Goal: Task Accomplishment & Management: Manage account settings

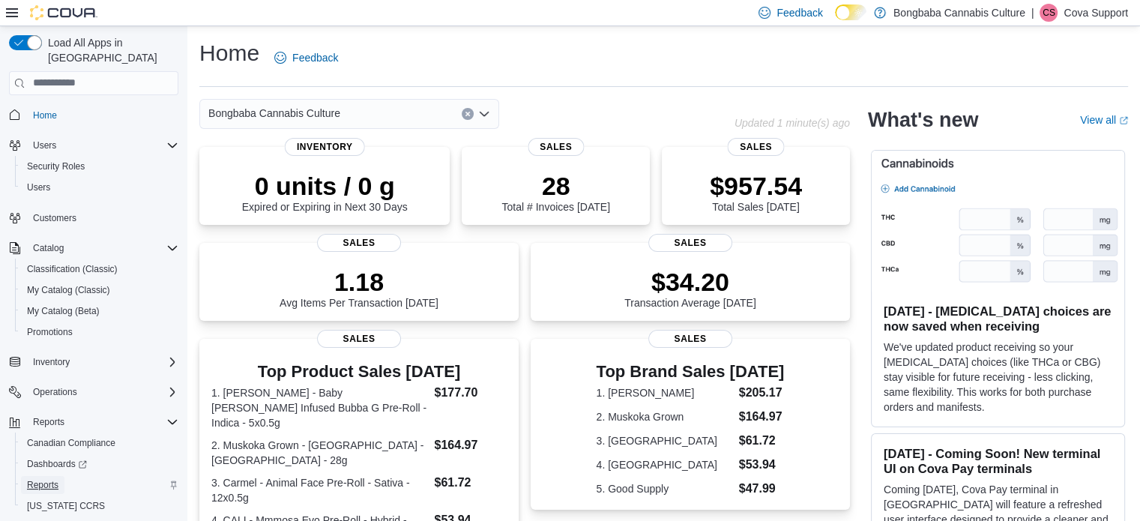
click at [48, 479] on span "Reports" at bounding box center [42, 485] width 31 height 12
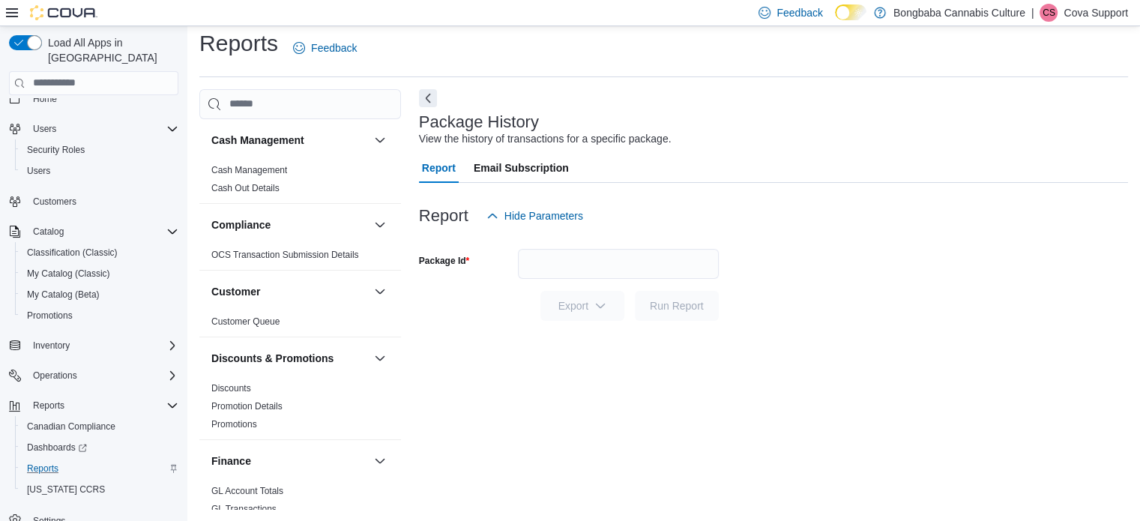
scroll to position [24, 0]
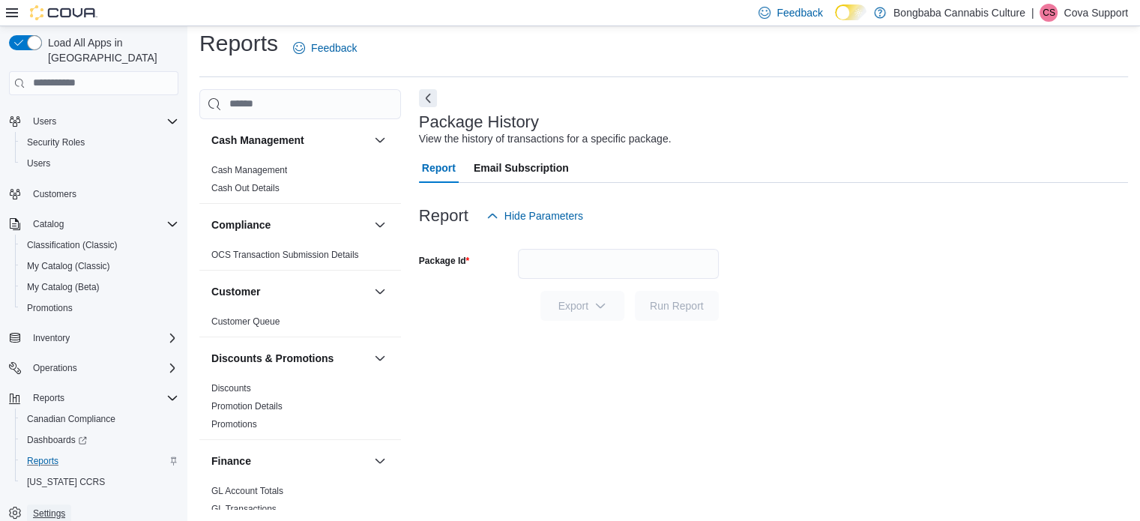
click at [57, 507] on span "Settings" at bounding box center [49, 513] width 32 height 12
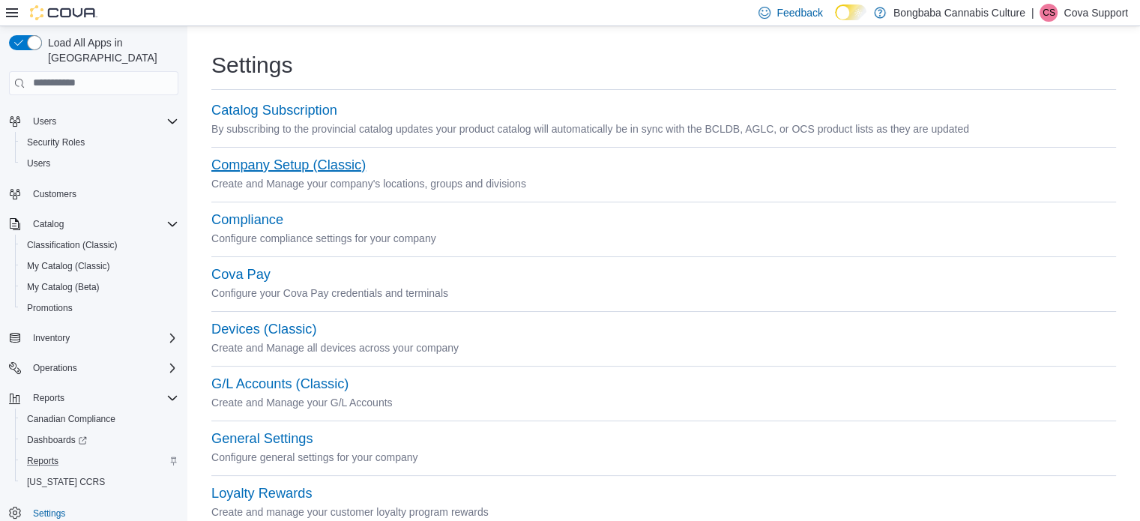
click at [261, 163] on button "Company Setup (Classic)" at bounding box center [288, 165] width 154 height 16
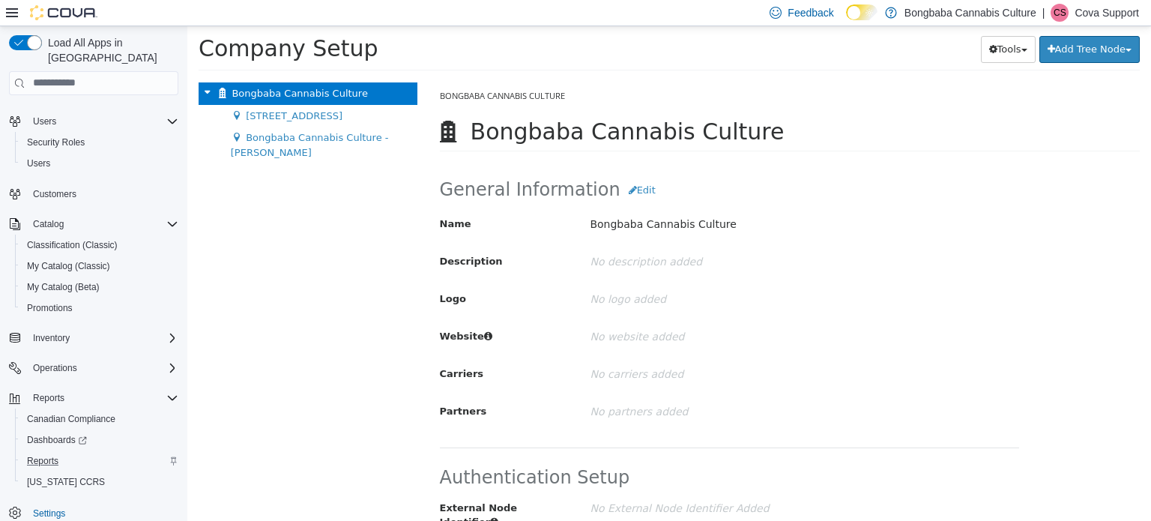
click at [1090, 11] on p "Cova Support" at bounding box center [1106, 13] width 64 height 18
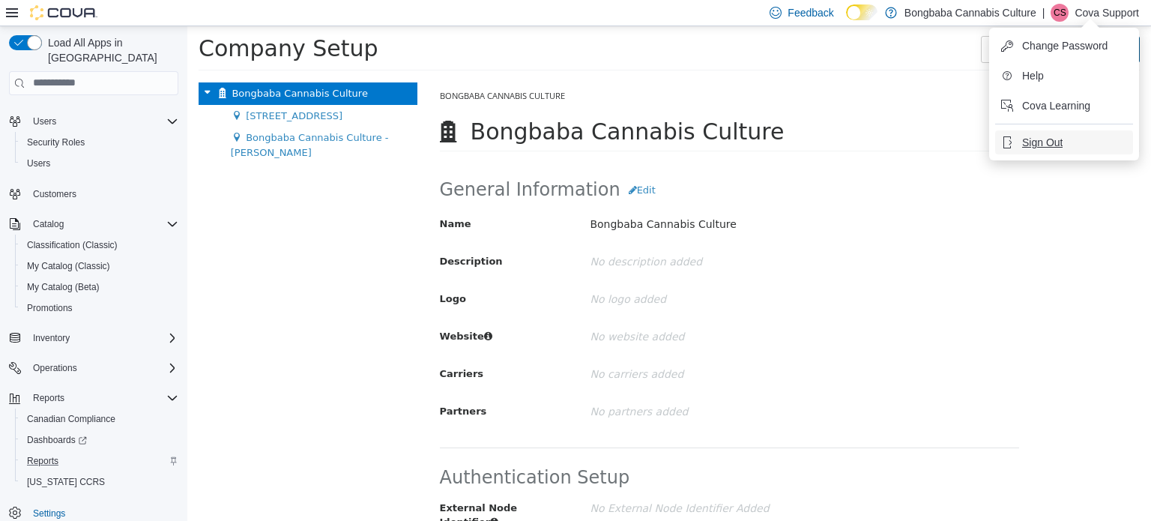
click at [1038, 143] on span "Sign Out" at bounding box center [1042, 142] width 40 height 15
